Goal: Information Seeking & Learning: Learn about a topic

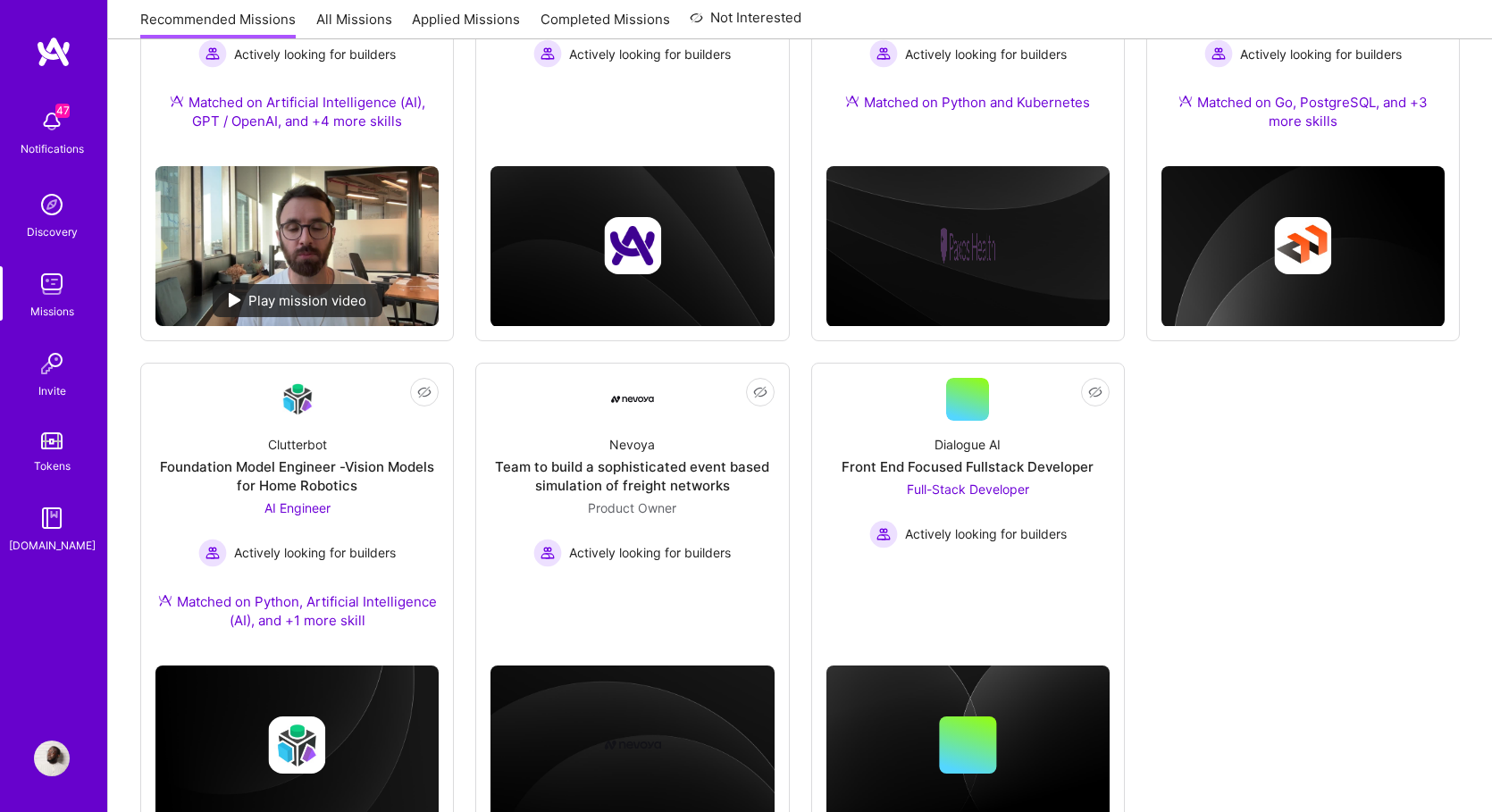
scroll to position [490, 0]
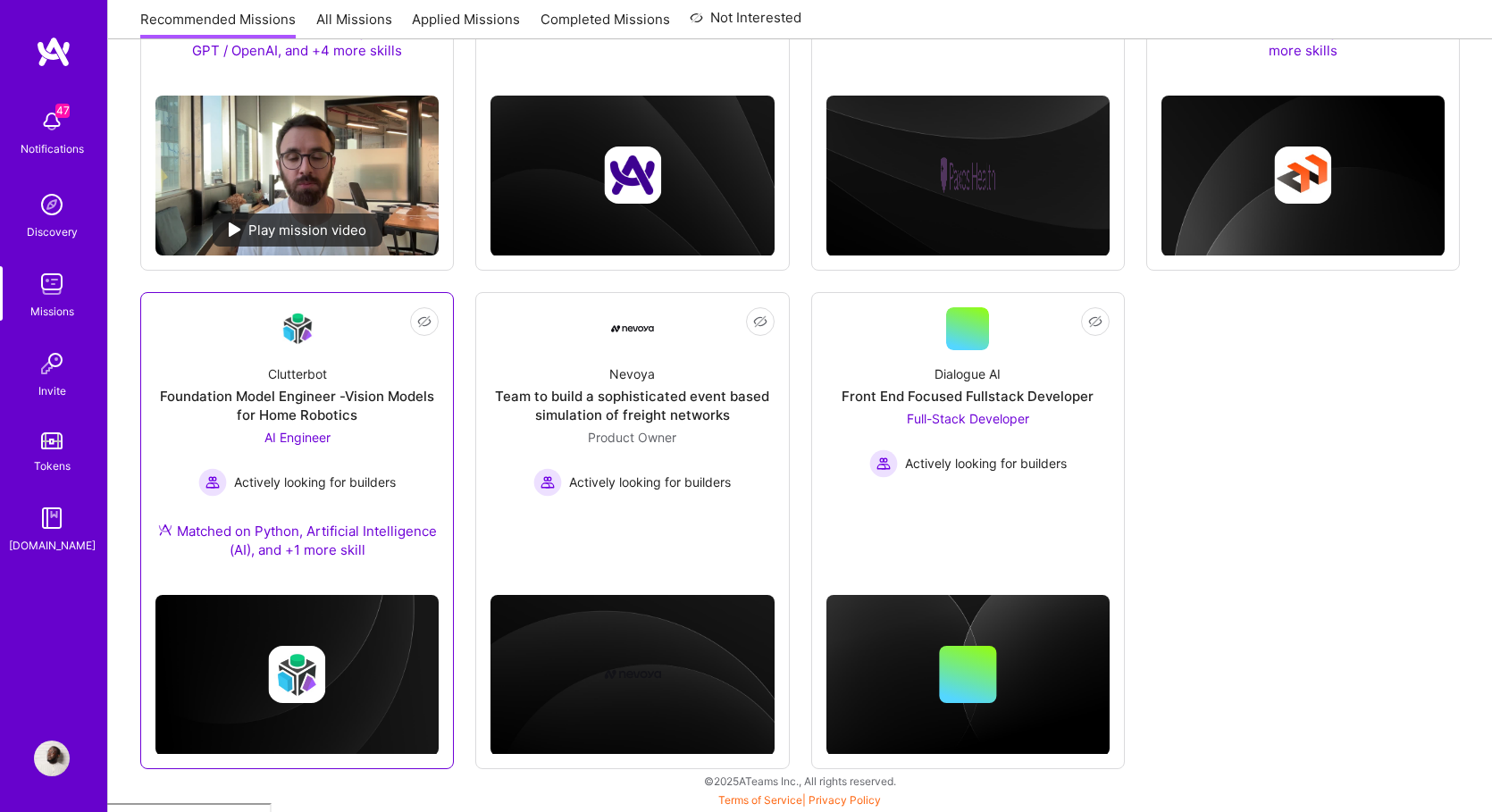
click at [285, 393] on div "Foundation Model Engineer -Vision Models for Home Robotics" at bounding box center [297, 405] width 283 height 38
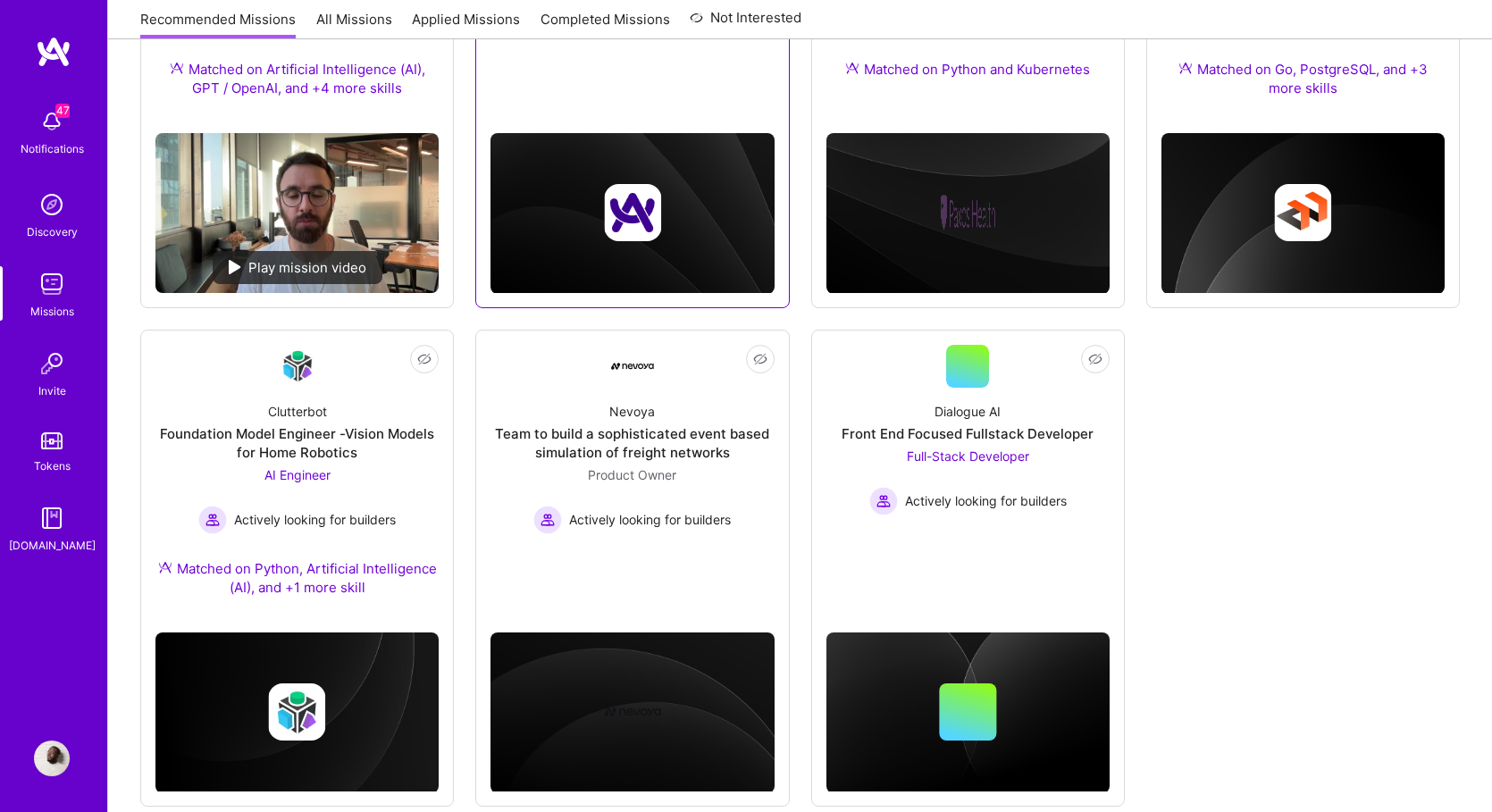
scroll to position [490, 0]
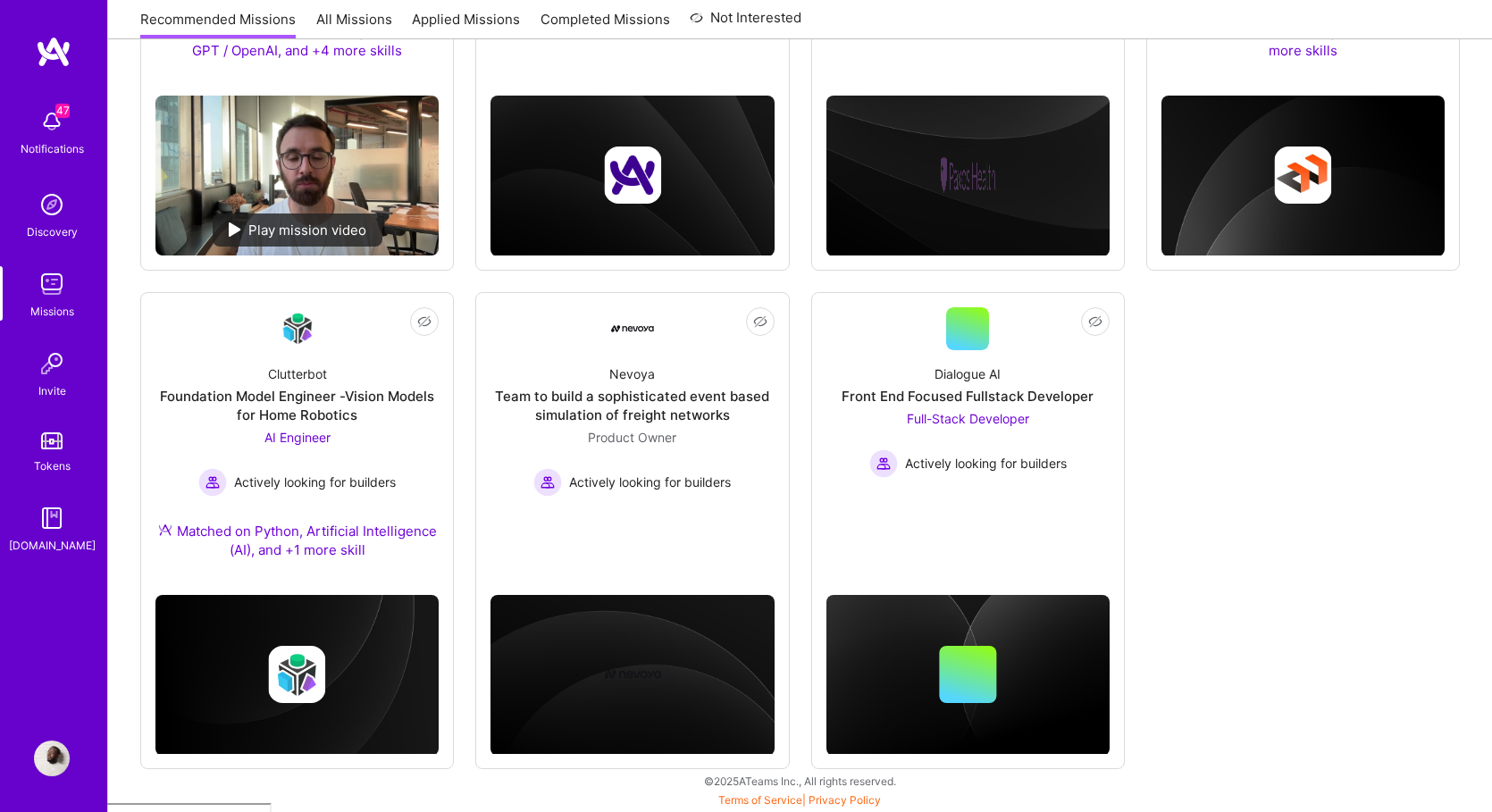
click at [53, 57] on img at bounding box center [53, 51] width 36 height 32
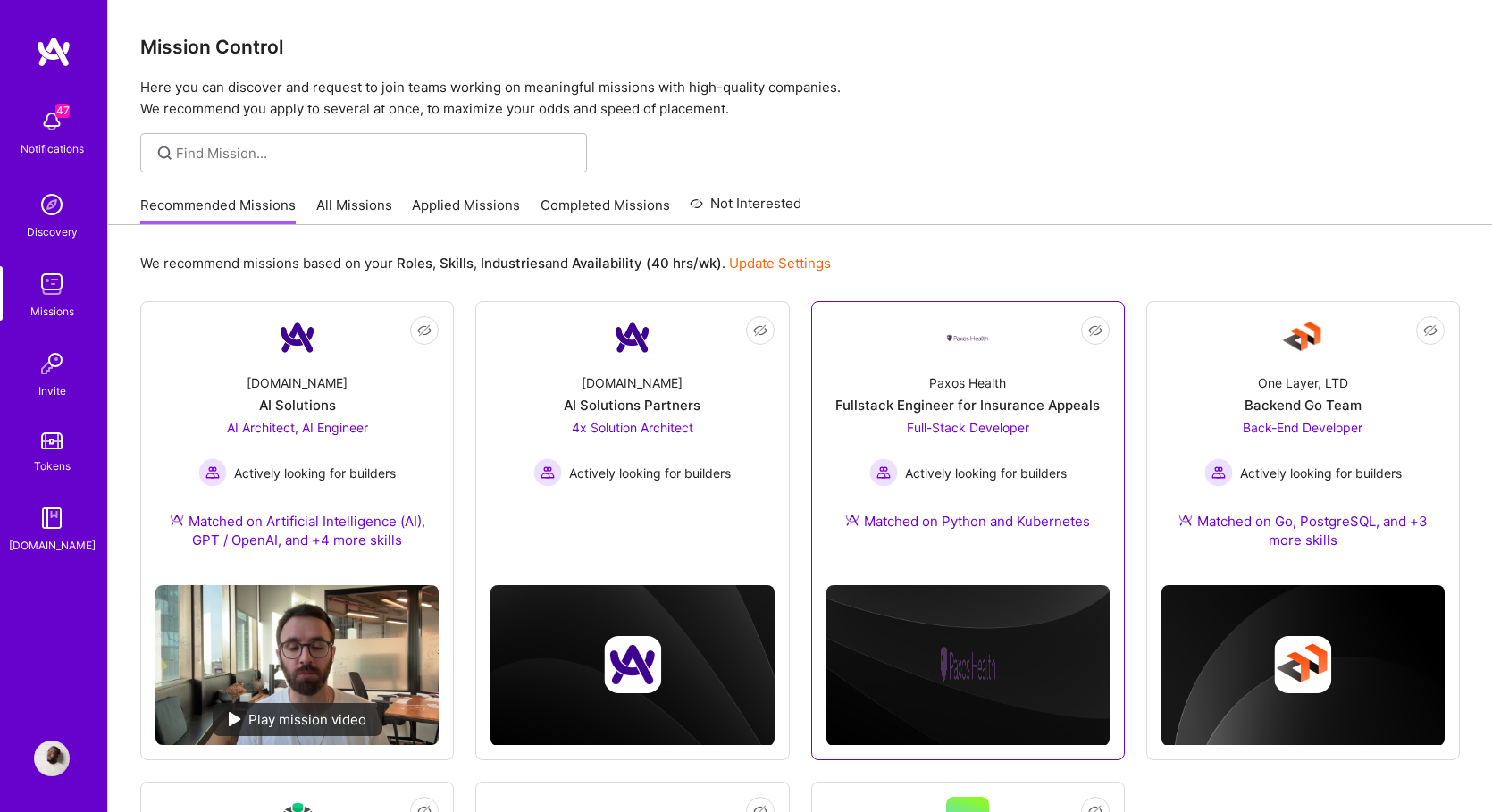
scroll to position [490, 0]
